Goal: Find specific page/section: Find specific page/section

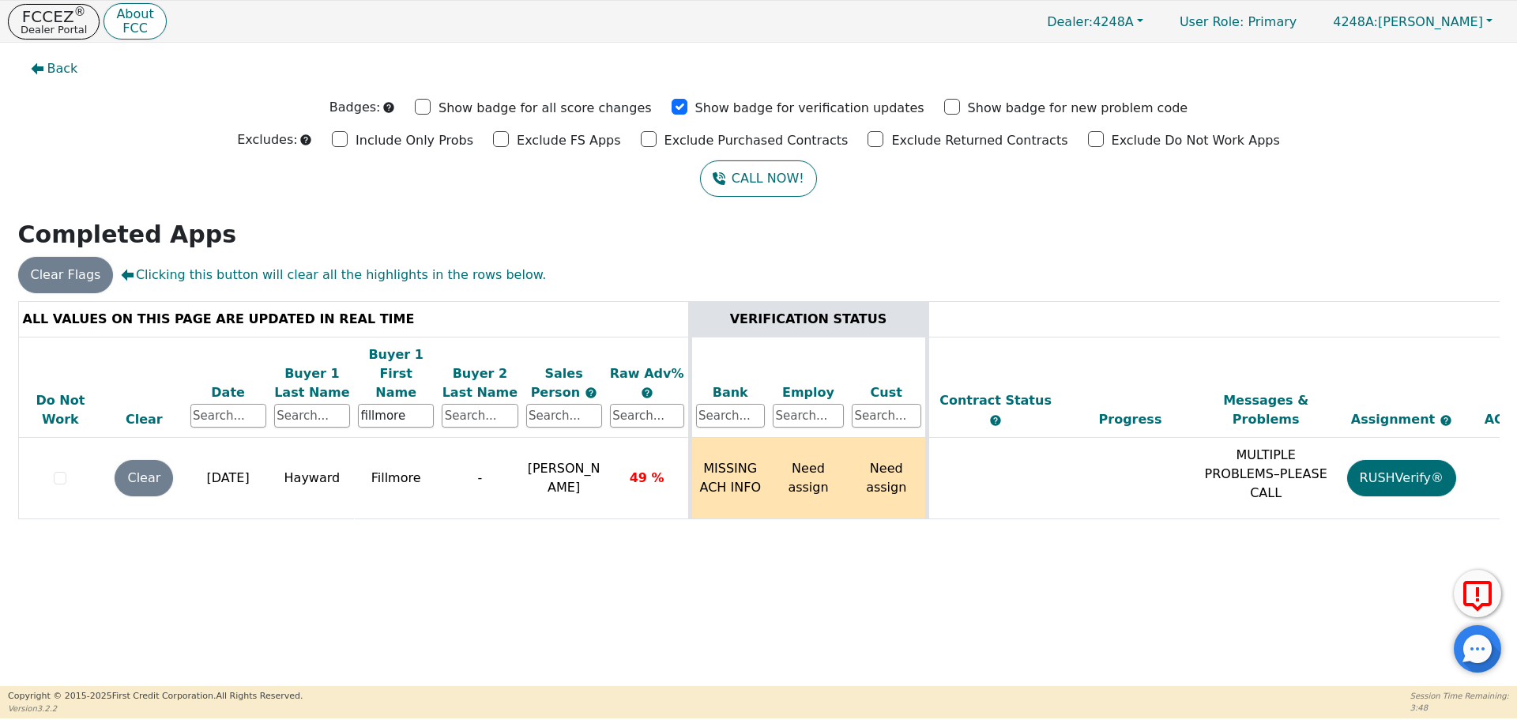
scroll to position [0, 242]
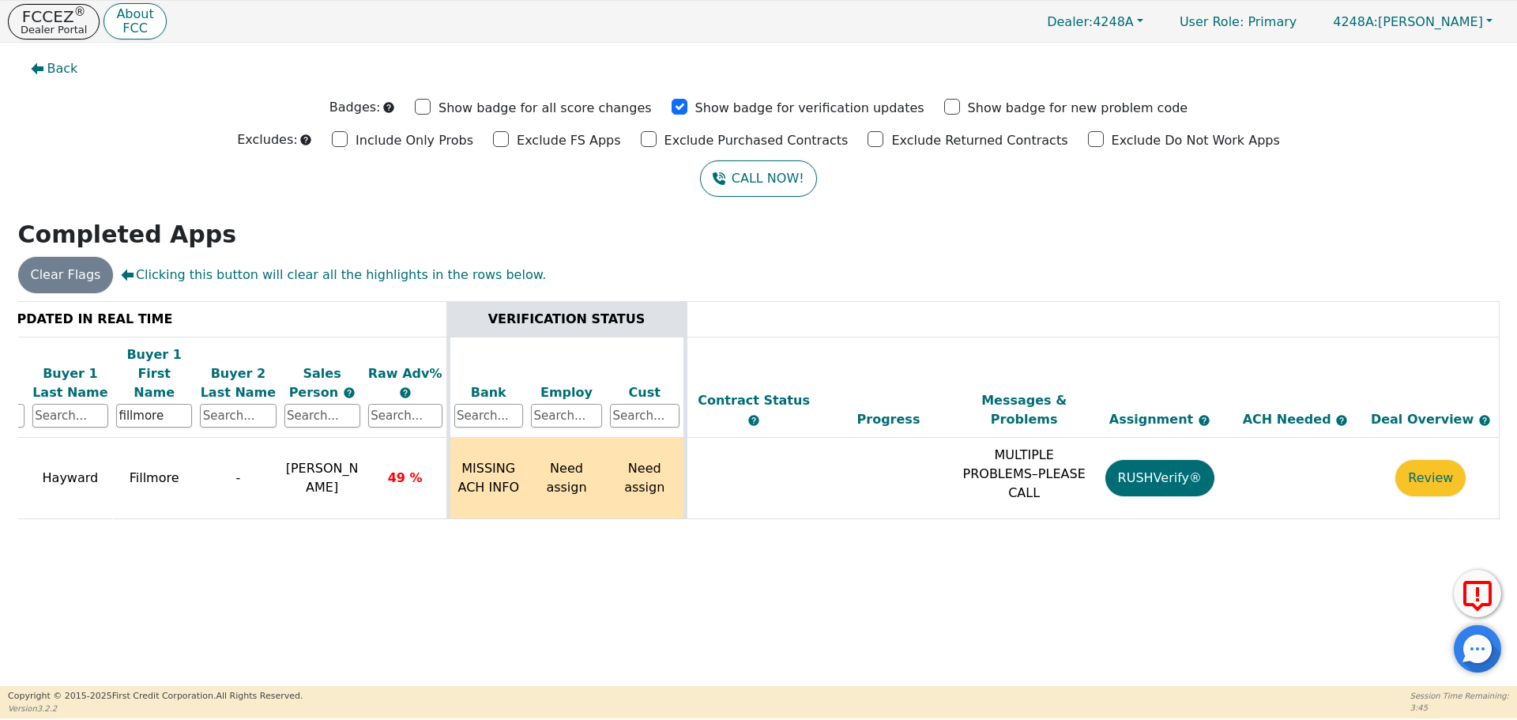
type input "fillmore"
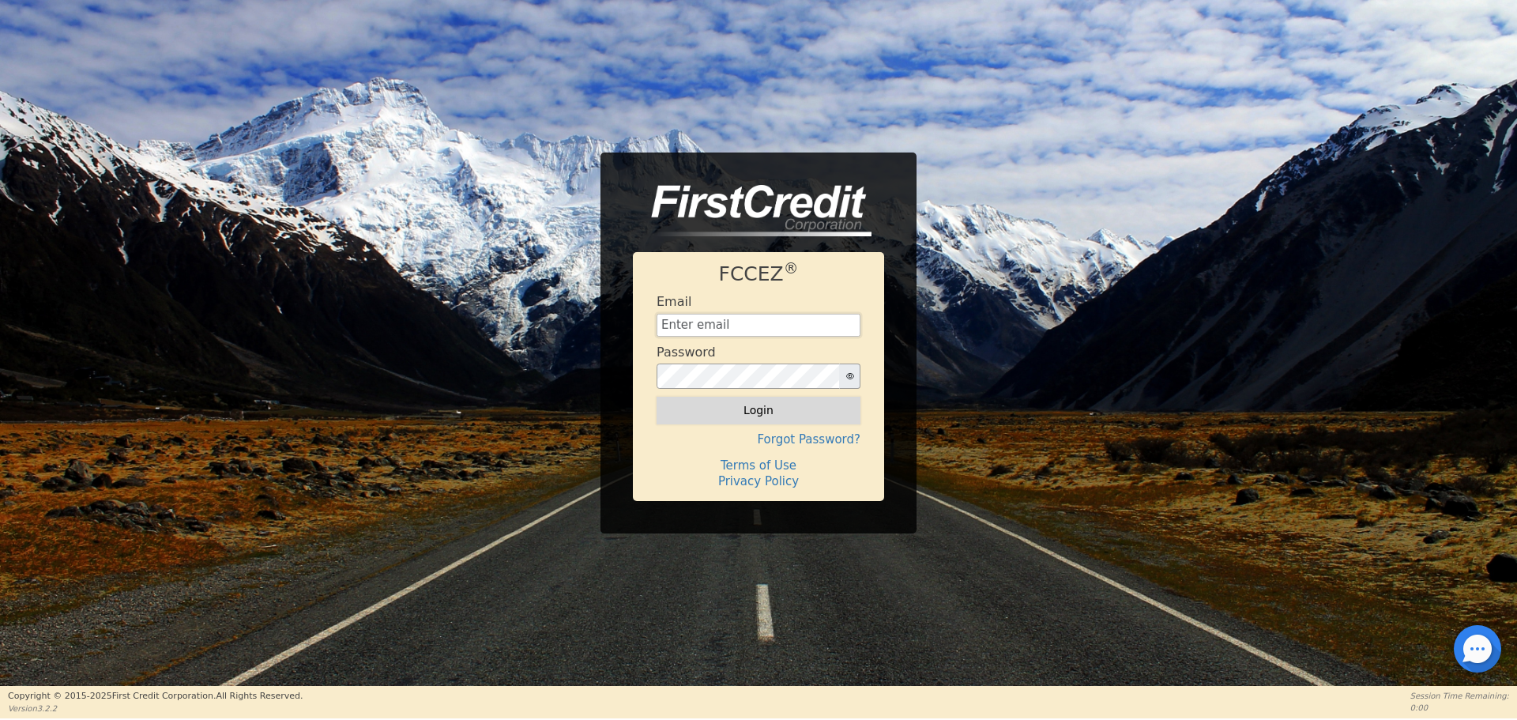
type input "[EMAIL_ADDRESS][DOMAIN_NAME]"
click at [722, 404] on button "Login" at bounding box center [759, 410] width 204 height 27
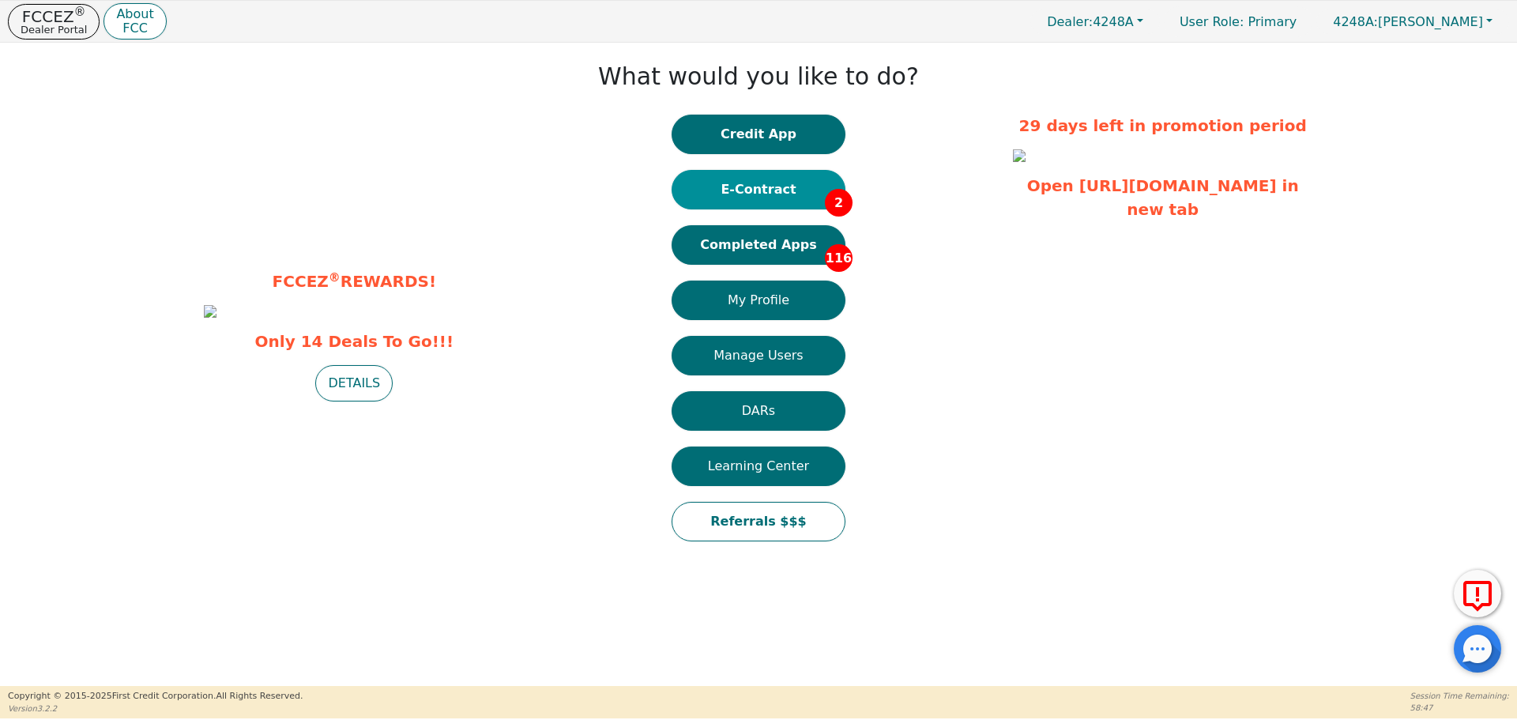
click at [796, 180] on button "E-Contract 2" at bounding box center [759, 190] width 174 height 40
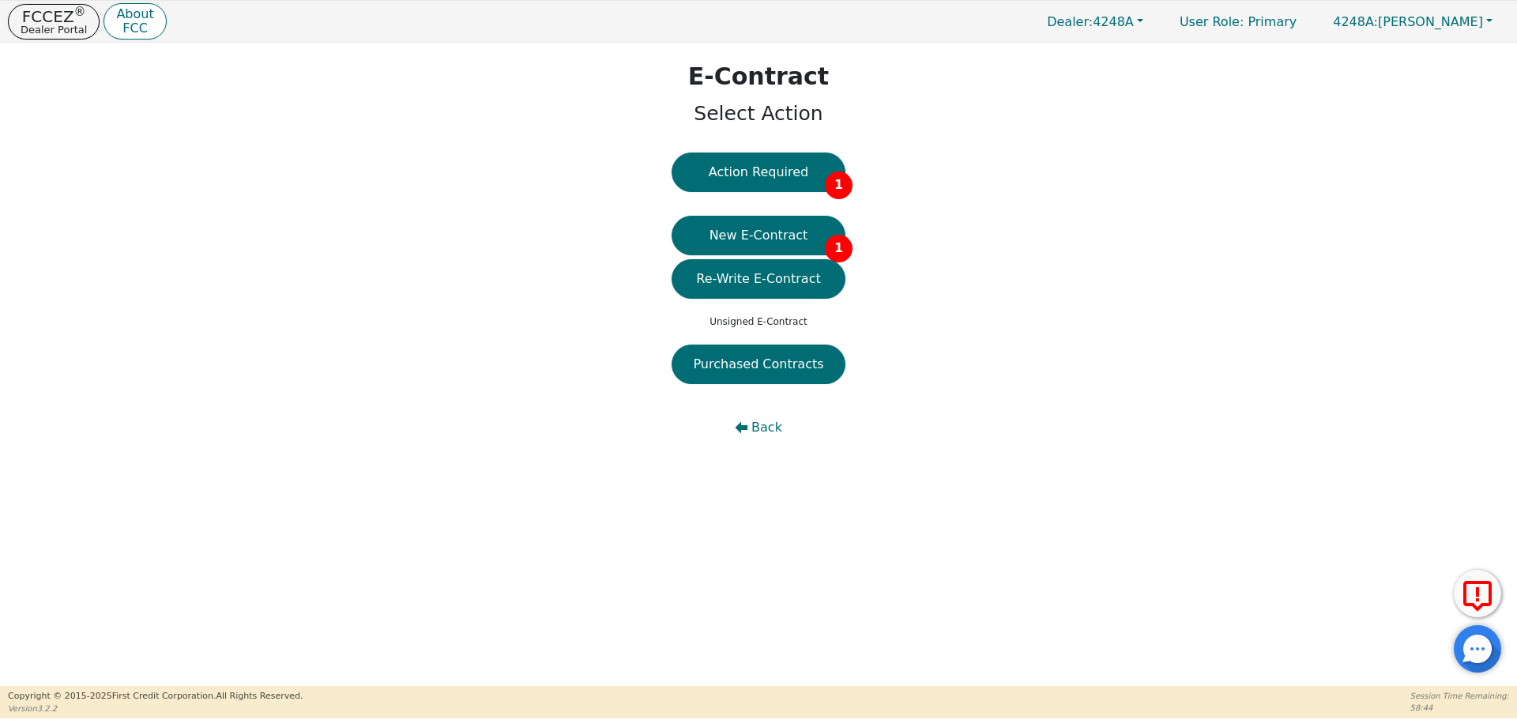
click at [784, 148] on div "E-Contract Select Action Action Required 1 New E-Contract 1 Re-Write E-Contract…" at bounding box center [758, 257] width 1517 height 428
click at [787, 169] on button "Action Required 1" at bounding box center [759, 173] width 174 height 40
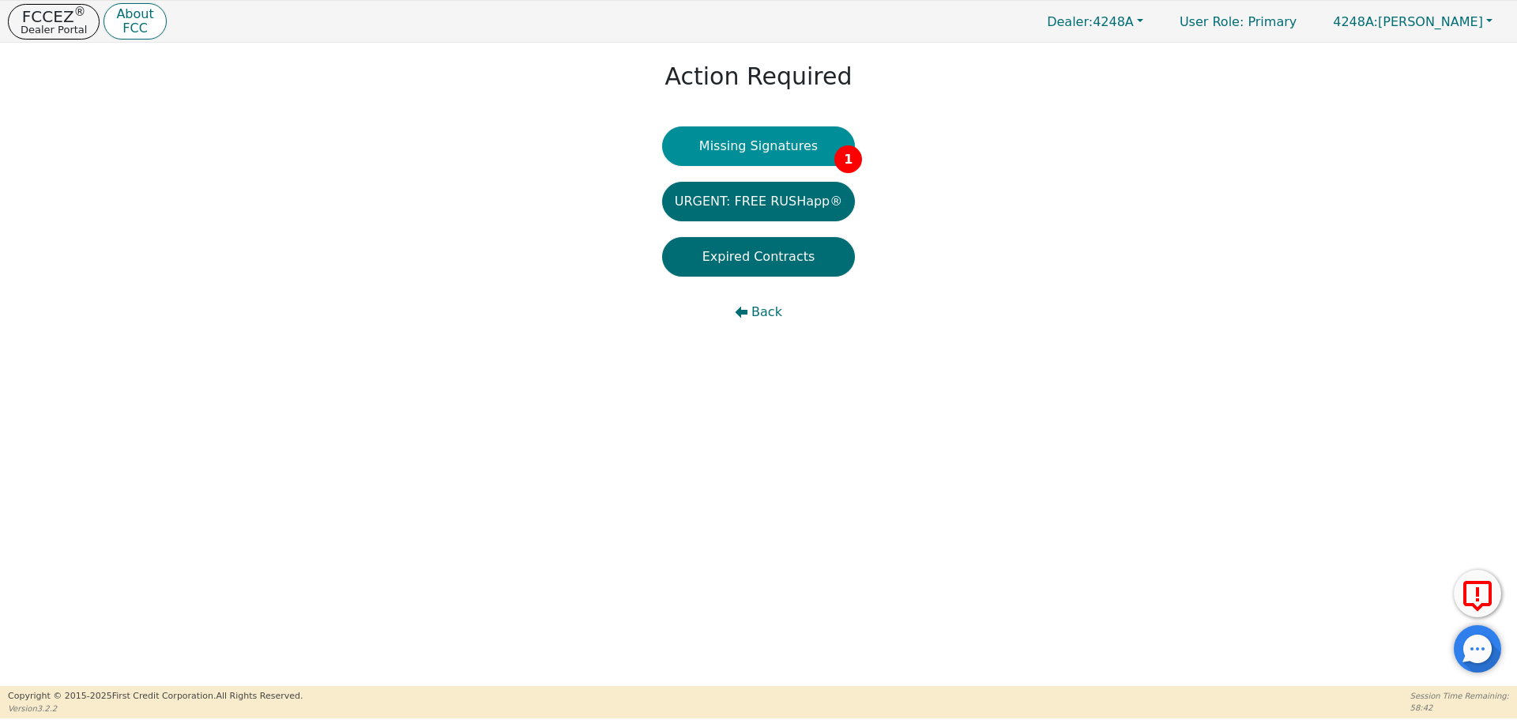
click at [821, 142] on button "Missing Signatures 1" at bounding box center [759, 146] width 194 height 40
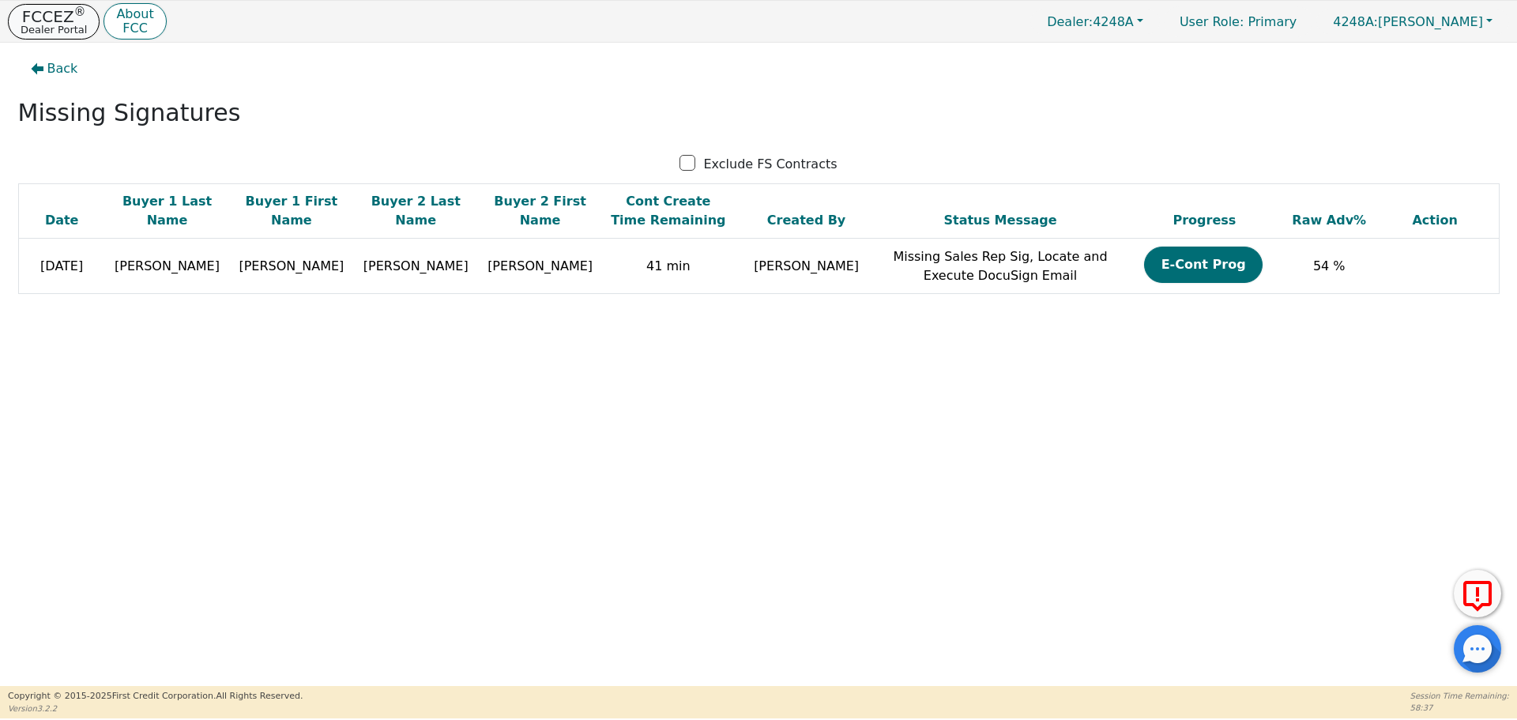
click at [42, 38] on button "FCCEZ ® Dealer Portal" at bounding box center [54, 22] width 92 height 36
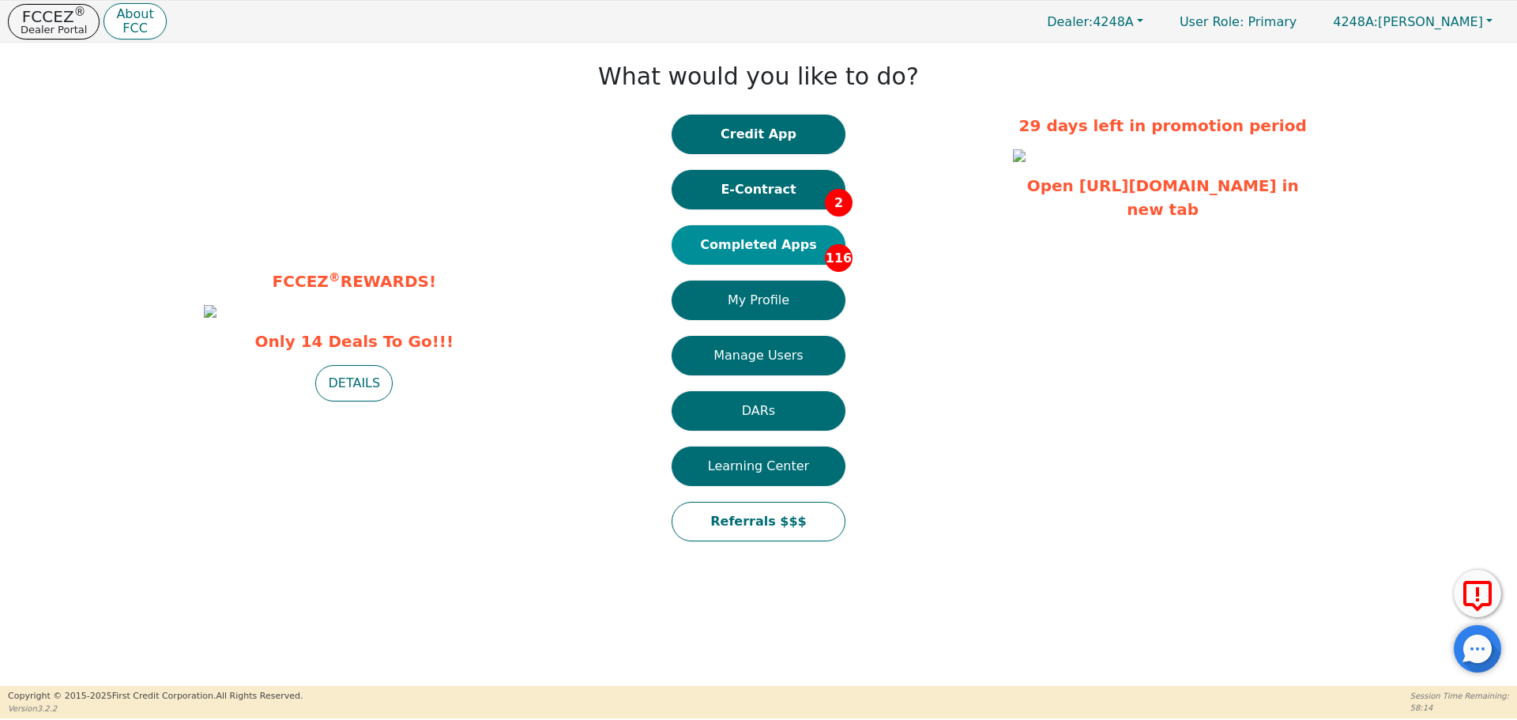
click at [748, 239] on button "Completed Apps 116" at bounding box center [759, 245] width 174 height 40
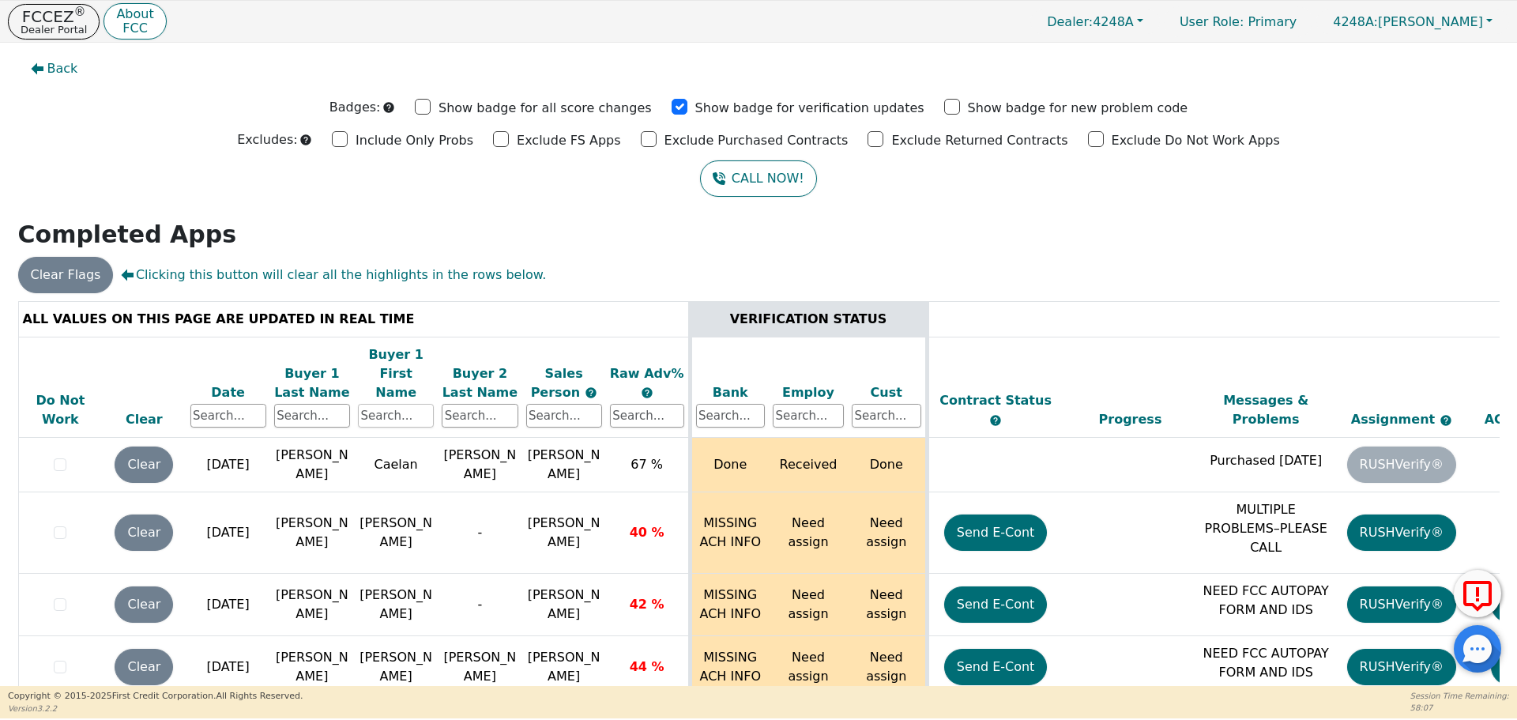
click at [389, 404] on input "text" at bounding box center [396, 416] width 76 height 24
type input "yes"
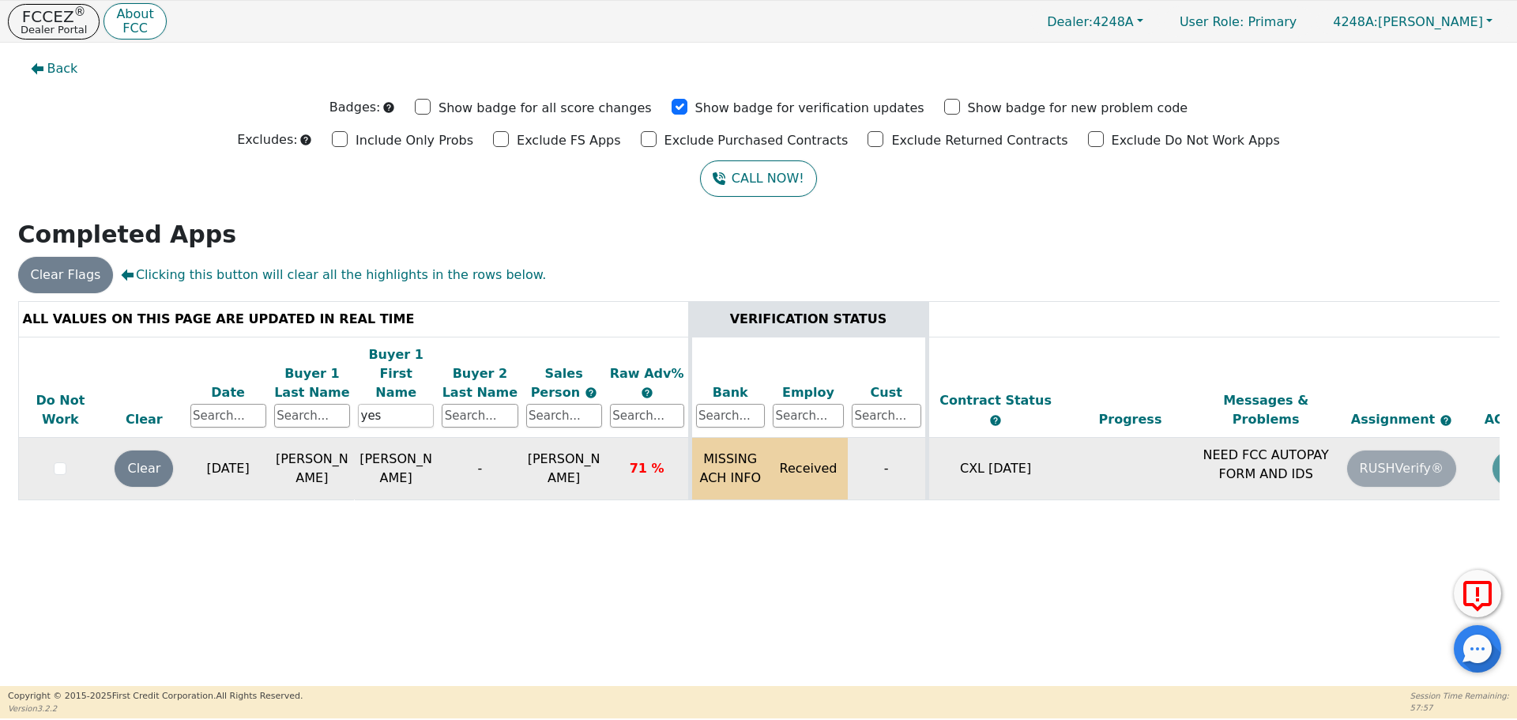
scroll to position [0, 242]
